Goal: Navigation & Orientation: Find specific page/section

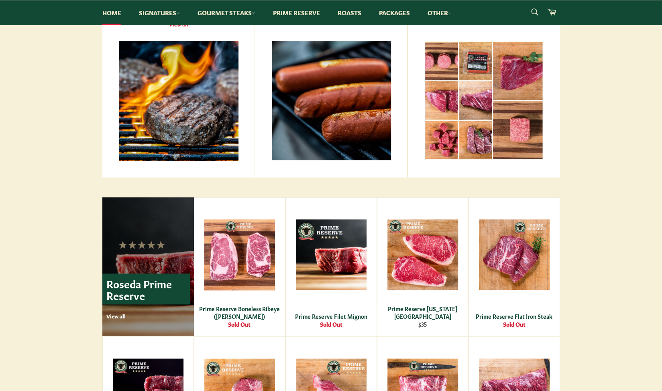
scroll to position [444, 0]
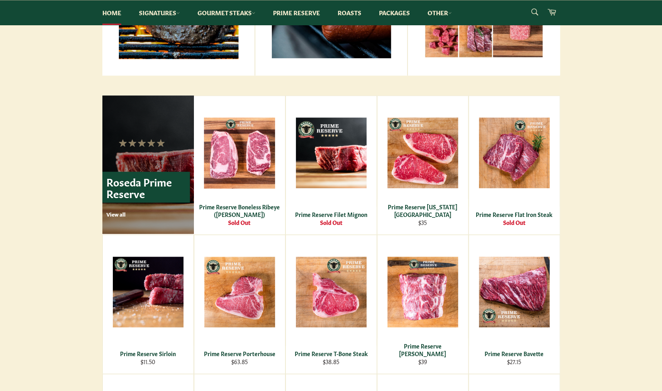
drag, startPoint x: 665, startPoint y: 19, endPoint x: 658, endPoint y: 134, distance: 115.1
click at [658, 134] on html "Skip to content Search Home Signatures Dry-Aged Burgers All Beef Hot Dogs Dry-A…" at bounding box center [331, 289] width 662 height 1467
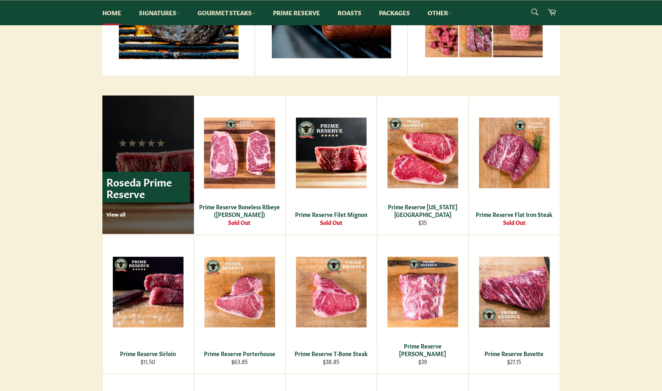
click at [120, 211] on p "View all" at bounding box center [148, 214] width 84 height 7
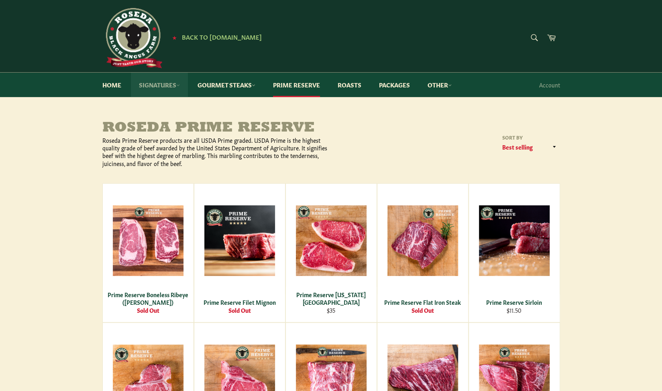
click at [174, 82] on link "Signatures" at bounding box center [159, 85] width 57 height 24
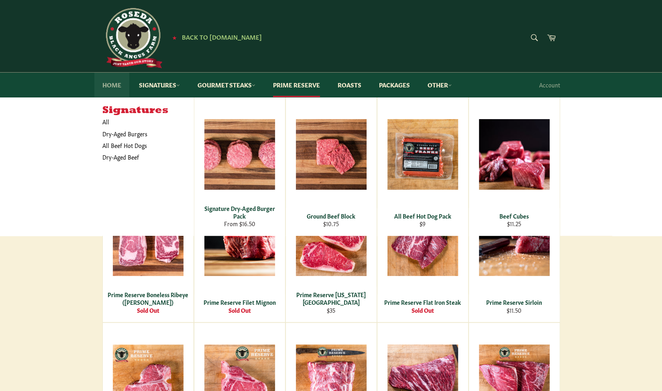
click at [118, 85] on link "Home" at bounding box center [111, 85] width 35 height 24
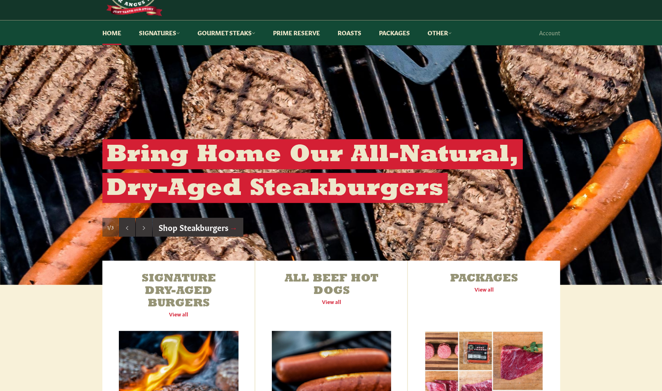
scroll to position [50, 0]
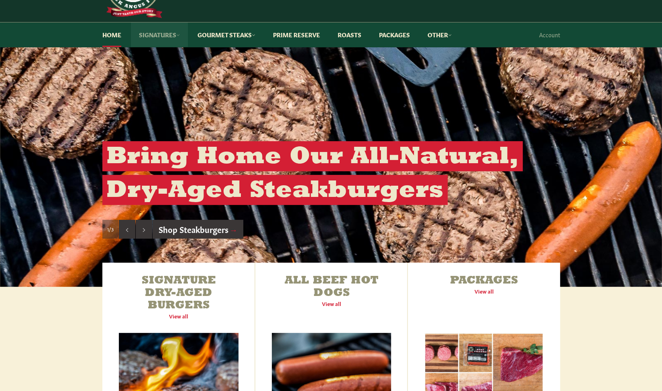
click at [181, 34] on link "Signatures" at bounding box center [159, 34] width 57 height 24
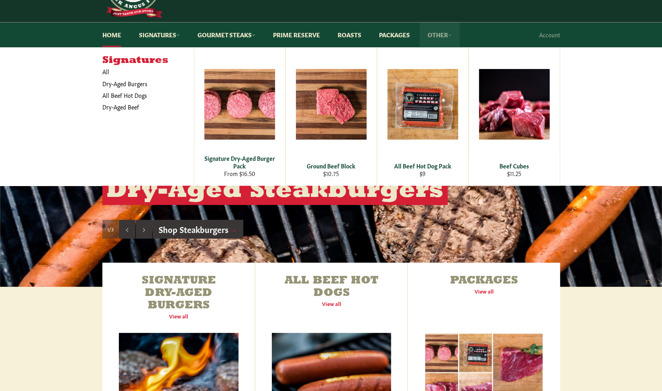
click at [446, 33] on link "Other" at bounding box center [440, 34] width 40 height 24
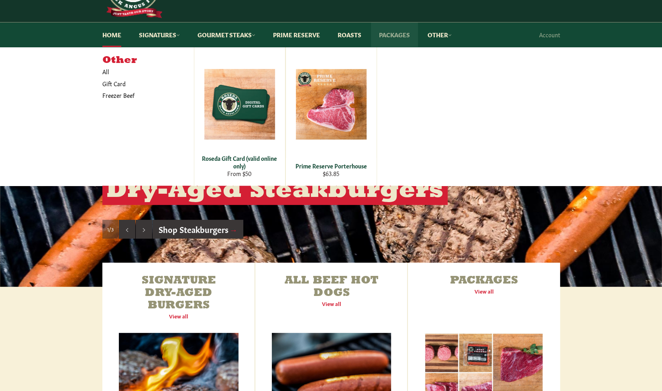
click at [404, 33] on link "Packages" at bounding box center [394, 34] width 47 height 24
